Goal: Transaction & Acquisition: Purchase product/service

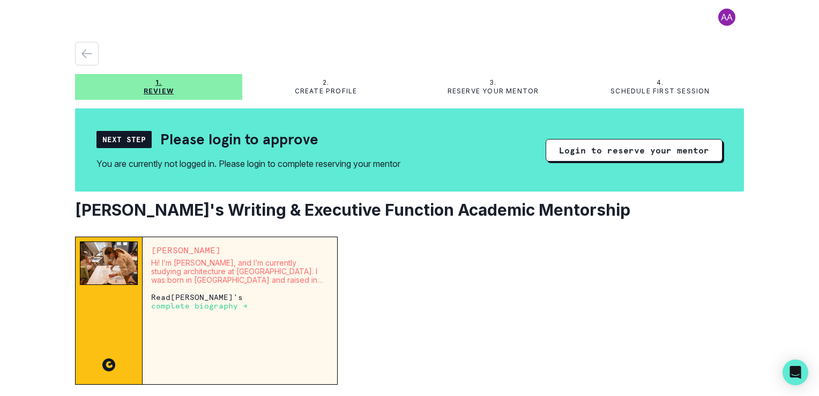
click at [590, 145] on button "Login to reserve your mentor" at bounding box center [634, 150] width 177 height 23
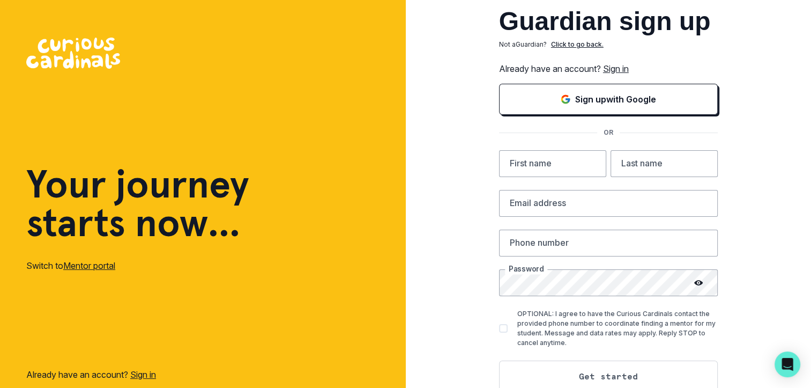
click at [581, 100] on p "Sign up with Google" at bounding box center [615, 99] width 81 height 13
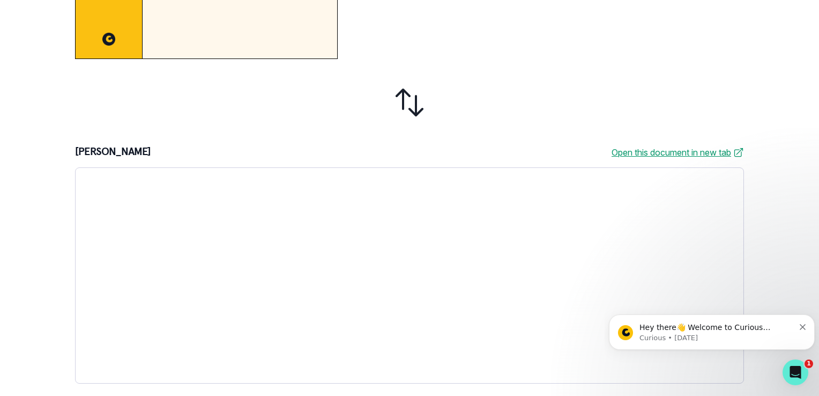
scroll to position [308, 0]
drag, startPoint x: 749, startPoint y: 233, endPoint x: 195, endPoint y: 26, distance: 591.5
click at [801, 324] on icon "Dismiss notification" at bounding box center [803, 327] width 6 height 6
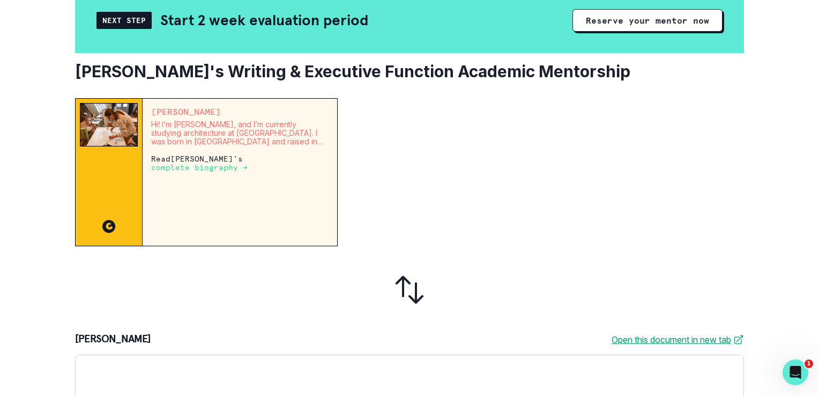
scroll to position [40, 0]
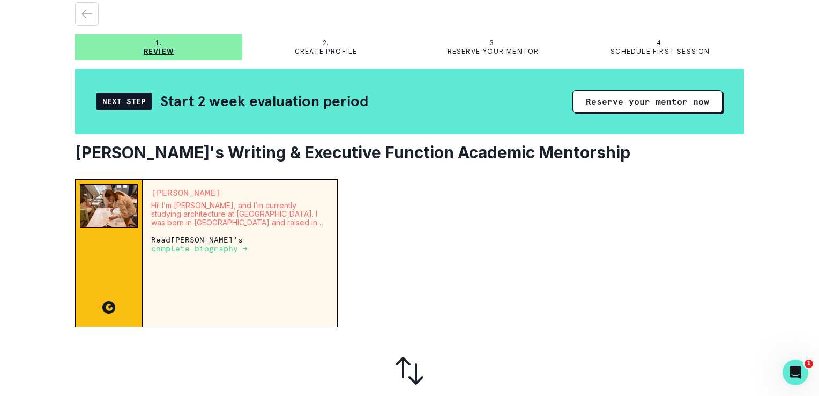
click at [621, 107] on button "Reserve your mentor now" at bounding box center [648, 101] width 150 height 23
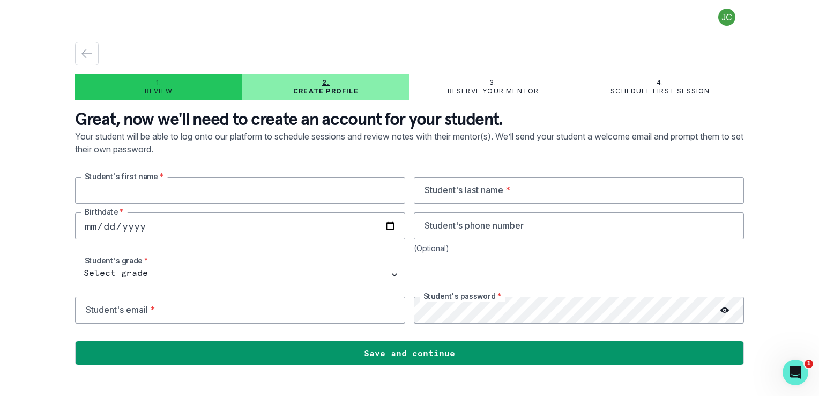
click at [218, 192] on input "text" at bounding box center [240, 190] width 330 height 27
type input "Aavyana"
type input "Chaudhary"
type input "2025-04-06"
type input "206-240-5536"
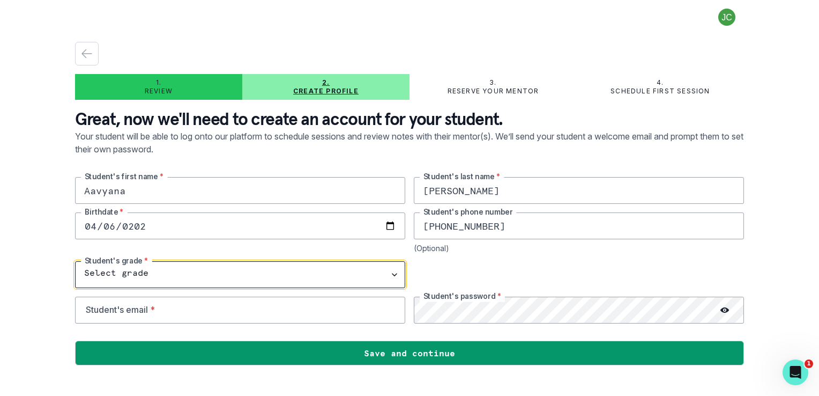
click at [152, 275] on select "Select grade 1st Grade 2nd Grade 3rd Grade 4th Grade 5th Grade 6th Grade 7th Gr…" at bounding box center [240, 274] width 330 height 27
select select "4th Grade"
click at [75, 261] on select "Select grade 1st Grade 2nd Grade 3rd Grade 4th Grade 5th Grade 6th Grade 7th Gr…" at bounding box center [240, 274] width 330 height 27
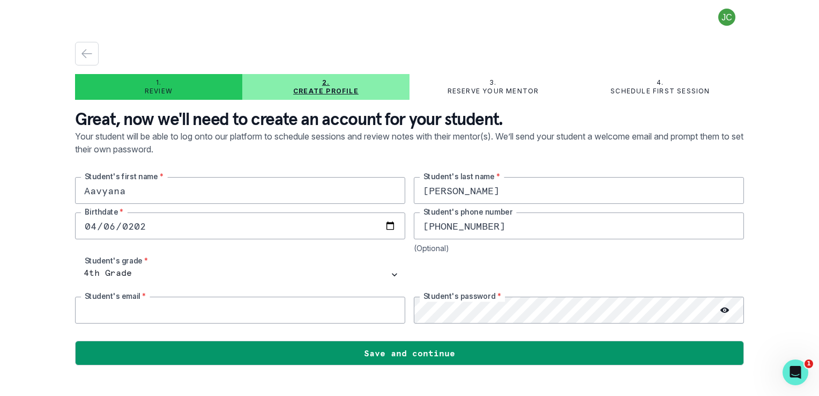
click at [263, 314] on input "email" at bounding box center [240, 310] width 330 height 27
type input "jessicajchaudhary@gmail.com"
click at [724, 306] on icon at bounding box center [725, 310] width 9 height 9
click at [723, 307] on icon at bounding box center [723, 309] width 5 height 4
click at [533, 358] on button "Save and continue" at bounding box center [409, 352] width 669 height 25
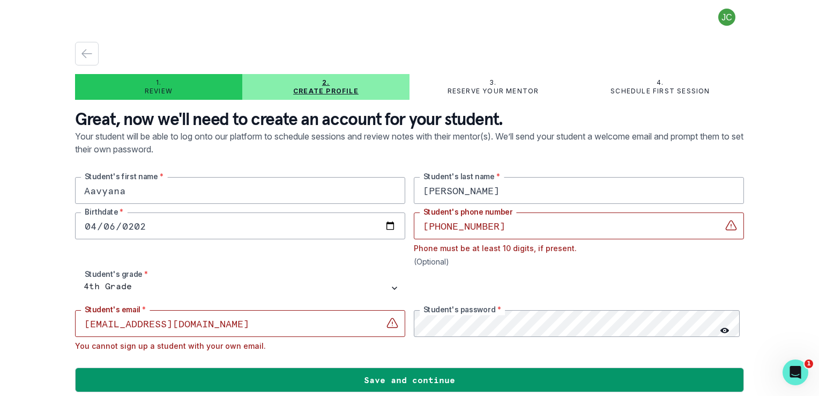
click at [420, 224] on input "206-240-5536" at bounding box center [579, 225] width 330 height 27
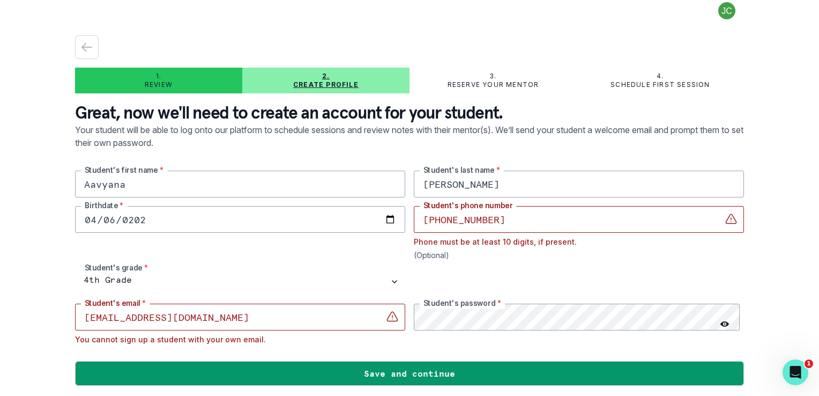
scroll to position [8, 0]
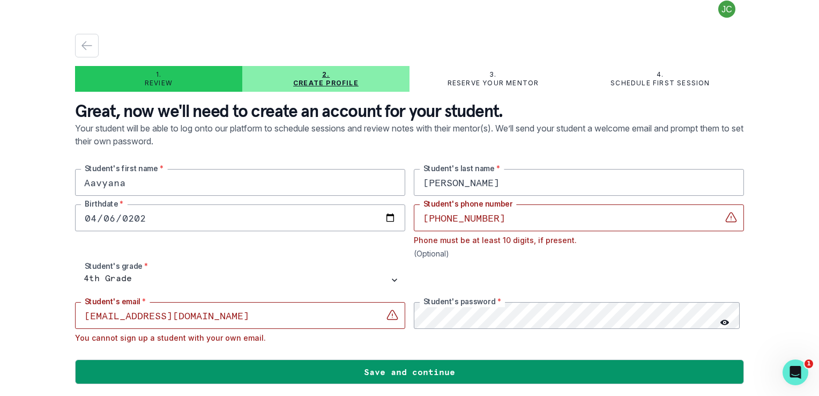
type input "1-206-240-5536"
click at [285, 319] on input "jessicajchaudhary@gmail.com" at bounding box center [240, 315] width 330 height 27
drag, startPoint x: 263, startPoint y: 314, endPoint x: 21, endPoint y: 288, distance: 243.2
click at [21, 288] on div "1. Review 2. Create profile 3. Reserve your mentor 4. Schedule first session Gr…" at bounding box center [409, 198] width 819 height 396
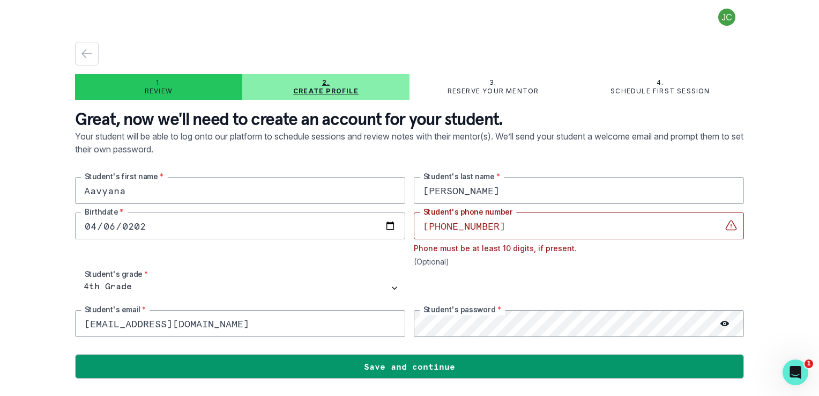
type input "aavyanac@gmail.com"
drag, startPoint x: 438, startPoint y: 227, endPoint x: 412, endPoint y: 223, distance: 26.1
click at [412, 223] on div "Aavyana Student's first name * Chaudhary Student's last name * 2025-04-06 Birth…" at bounding box center [409, 257] width 669 height 160
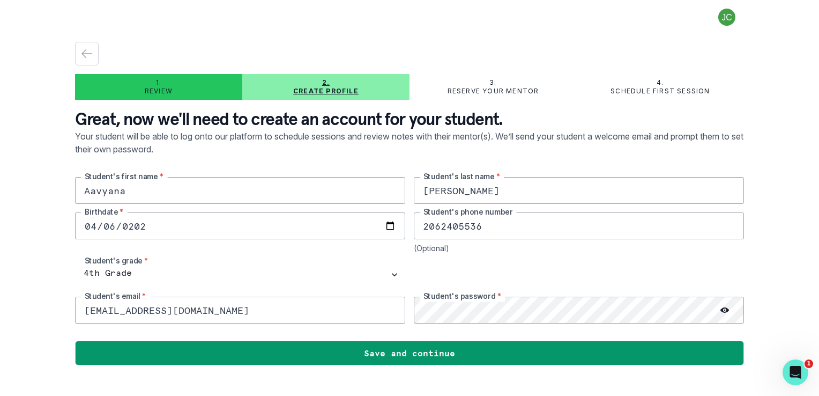
type input "2062405536"
click at [136, 223] on input "2025-04-06" at bounding box center [240, 225] width 330 height 27
type input "10202-04-06"
type input "2016-04-06"
click at [20, 198] on div "1. Review 2. Create profile 3. Reserve your mentor 4. Schedule first session Gr…" at bounding box center [409, 198] width 819 height 396
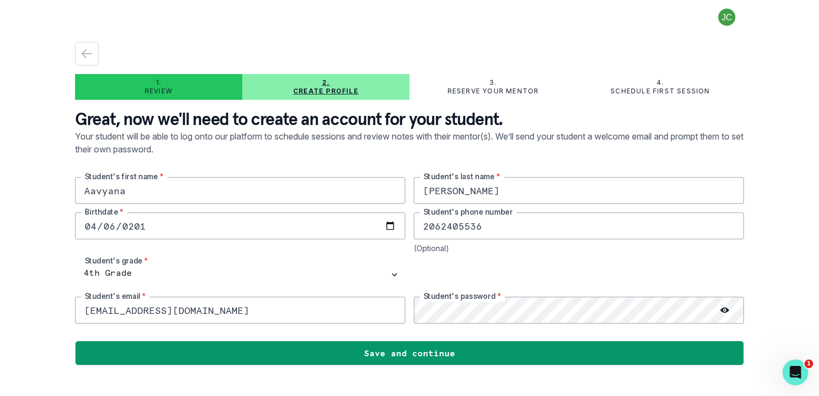
click at [398, 349] on button "Save and continue" at bounding box center [409, 352] width 669 height 25
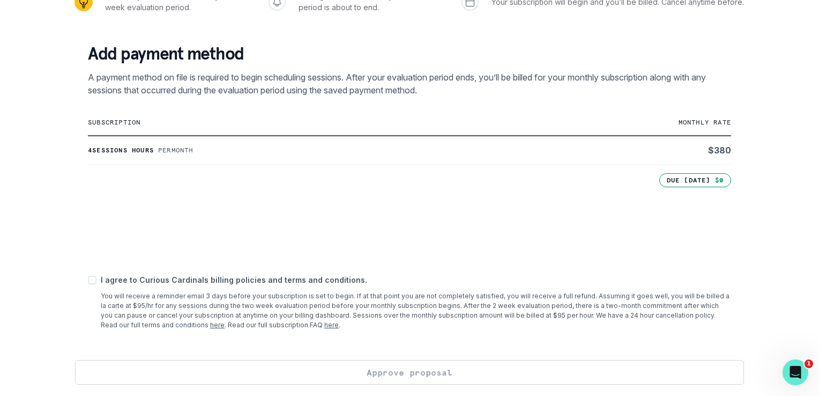
scroll to position [161, 0]
click at [90, 278] on span at bounding box center [92, 279] width 9 height 9
click at [88, 279] on input "checkbox" at bounding box center [87, 279] width 1 height 1
checkbox input "true"
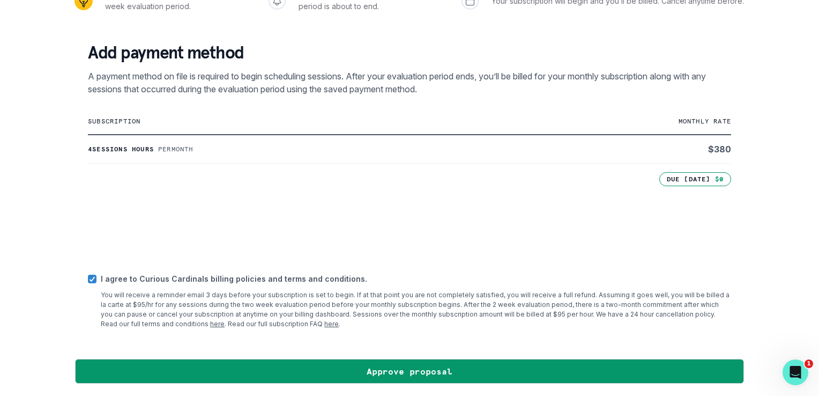
click at [332, 379] on button "Approve proposal" at bounding box center [409, 371] width 669 height 25
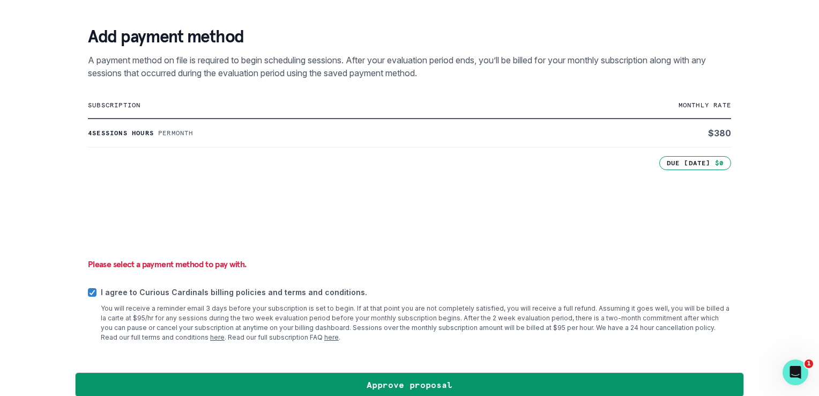
scroll to position [190, 0]
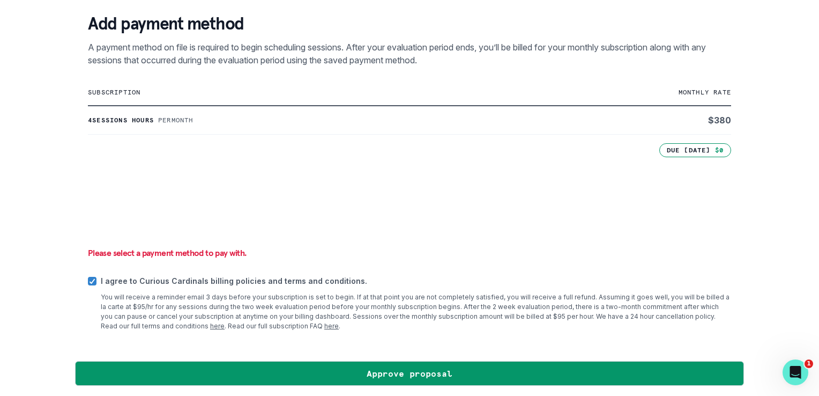
click at [416, 373] on button "Approve proposal" at bounding box center [409, 373] width 669 height 25
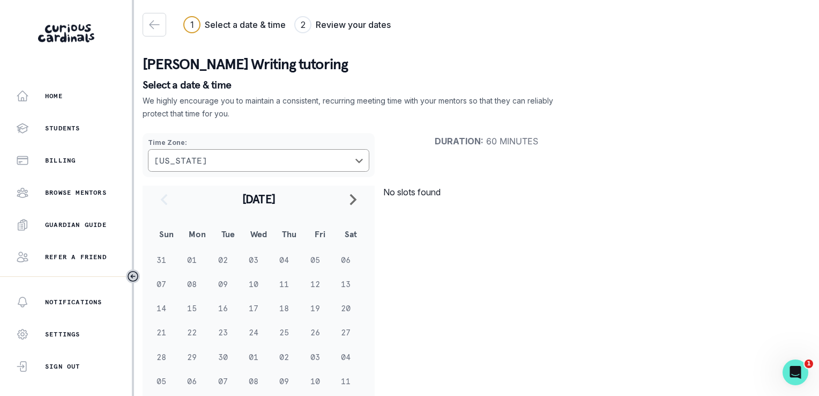
scroll to position [33, 0]
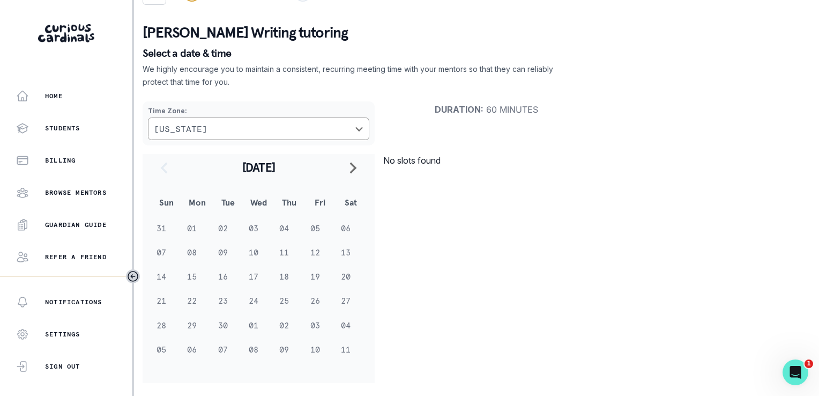
click at [263, 264] on td "17" at bounding box center [258, 276] width 31 height 24
click at [276, 286] on td "18" at bounding box center [289, 276] width 31 height 24
click at [238, 326] on td "30" at bounding box center [228, 325] width 31 height 24
click at [92, 263] on button "Refer a friend" at bounding box center [66, 256] width 132 height 21
click at [365, 160] on button "navigate to next month" at bounding box center [353, 167] width 26 height 27
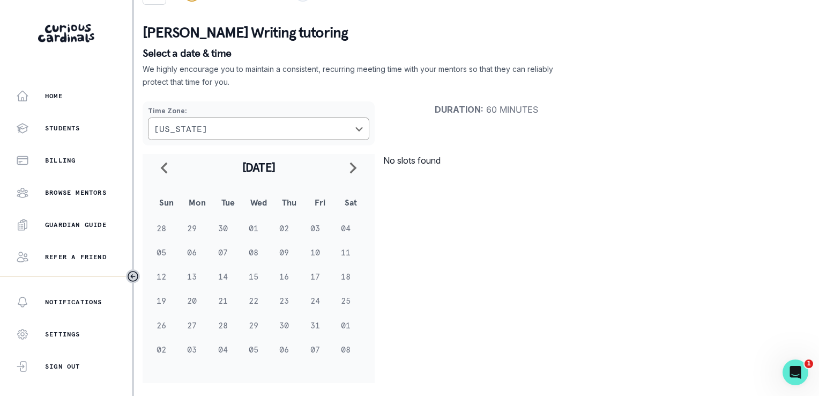
click at [221, 260] on td "07" at bounding box center [228, 252] width 31 height 24
click at [235, 246] on td "07" at bounding box center [228, 252] width 31 height 24
click at [169, 168] on icon "navigate to previous month" at bounding box center [164, 167] width 13 height 13
click at [299, 298] on td "25" at bounding box center [289, 300] width 31 height 24
